Goal: Transaction & Acquisition: Purchase product/service

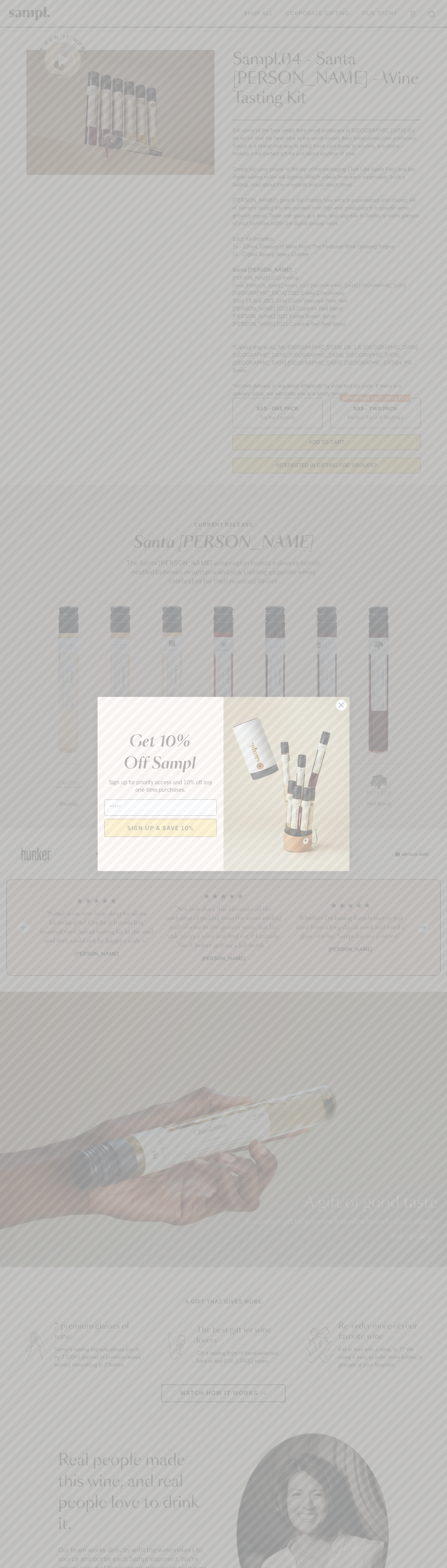
click at [341, 705] on icon "Close dialog" at bounding box center [341, 705] width 4 height 4
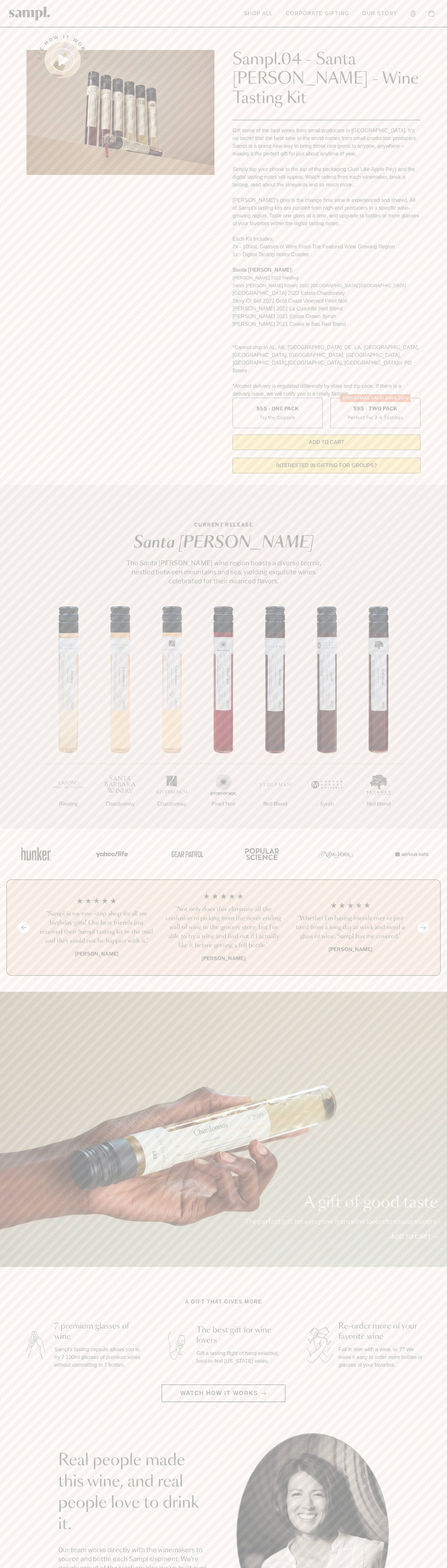
click at [385, 21] on header "Toggle navigation menu Shop All Corporate Gifting Our Story Account Story Shop …" at bounding box center [224, 13] width 447 height 27
click at [429, 411] on section "See how it works Sampl.04 - Santa Barbara - Wine Tasting Kit Gift some of the b…" at bounding box center [224, 252] width 447 height 453
click at [337, 1567] on html "Skip to main content Toggle navigation menu Shop All Corporate Gifting Our Stor…" at bounding box center [224, 1304] width 447 height 2608
click at [29, 331] on div "See how it works" at bounding box center [120, 252] width 188 height 453
click at [375, 398] on label "Christmas SALE! Save 20% $95 - Two Pack Perfect For 2-4 Tastings" at bounding box center [375, 413] width 90 height 30
